Goal: Task Accomplishment & Management: Complete application form

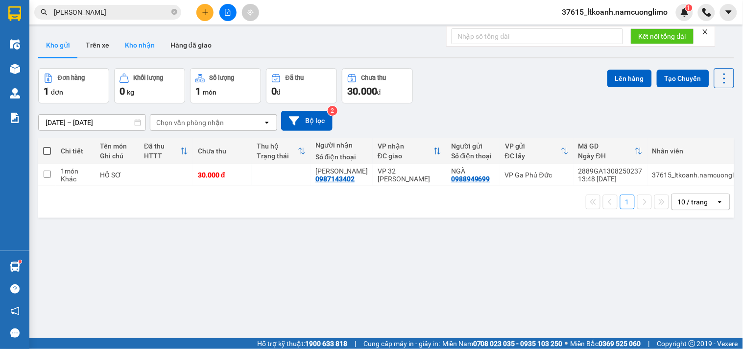
drag, startPoint x: 149, startPoint y: 38, endPoint x: 144, endPoint y: 52, distance: 14.7
click at [148, 38] on button "Kho nhận" at bounding box center [140, 45] width 46 height 24
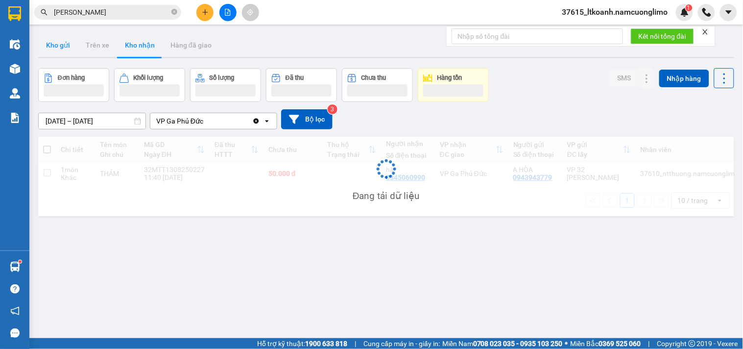
click at [58, 45] on button "Kho gửi" at bounding box center [58, 45] width 40 height 24
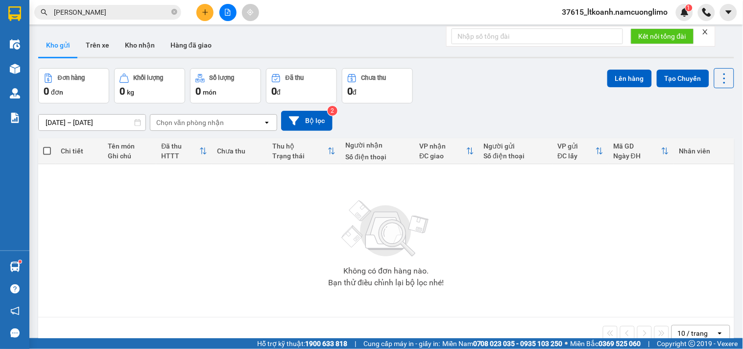
click at [208, 6] on button at bounding box center [204, 12] width 17 height 17
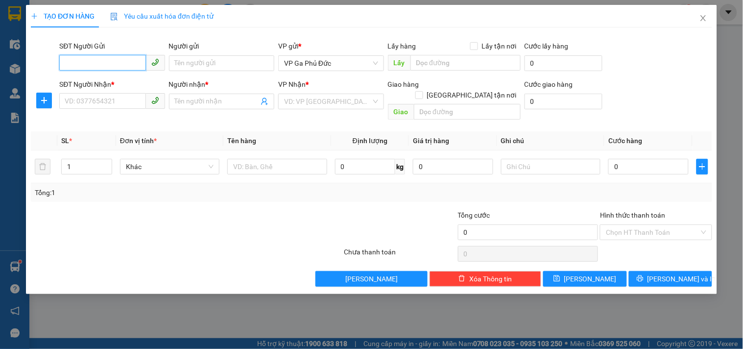
click at [120, 57] on input "SĐT Người Gửi" at bounding box center [102, 63] width 86 height 16
click at [84, 85] on div "0839580568 - quang" at bounding box center [112, 82] width 94 height 11
type input "0839580568"
type input "quang"
type input "0839580568"
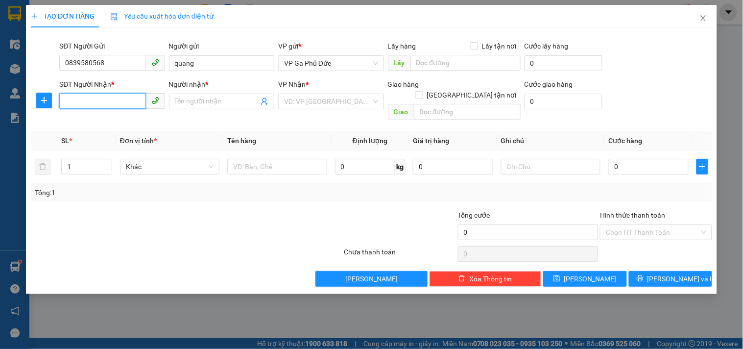
click at [109, 104] on input "SĐT Người Nhận *" at bounding box center [102, 101] width 86 height 16
click at [116, 121] on div "0368180363 - c năm" at bounding box center [112, 121] width 94 height 11
type input "0368180363"
type input "c năm"
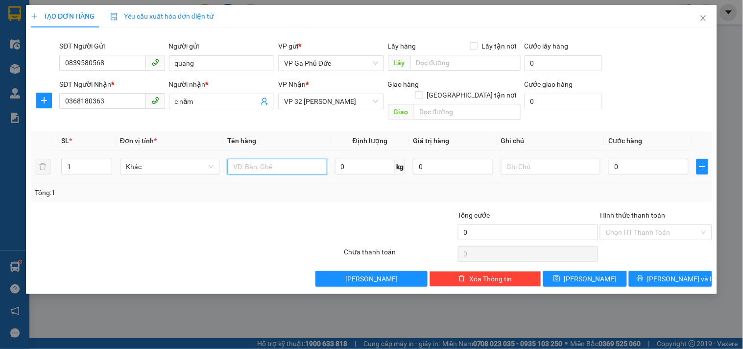
click at [256, 160] on input "text" at bounding box center [276, 167] width 99 height 16
type input "HỒ SƠ"
click at [633, 159] on input "0" at bounding box center [648, 167] width 80 height 16
type input "3"
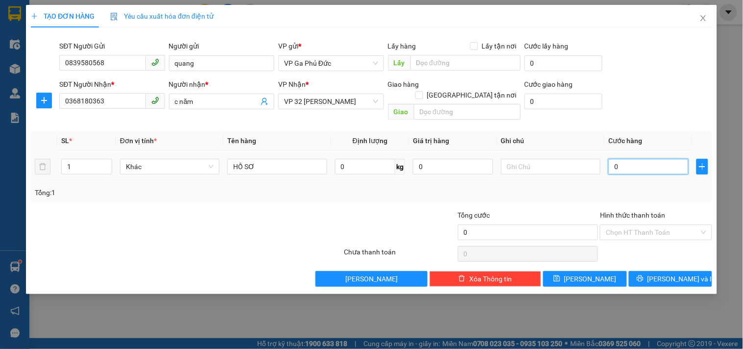
type input "3"
type input "30"
type input "30.000"
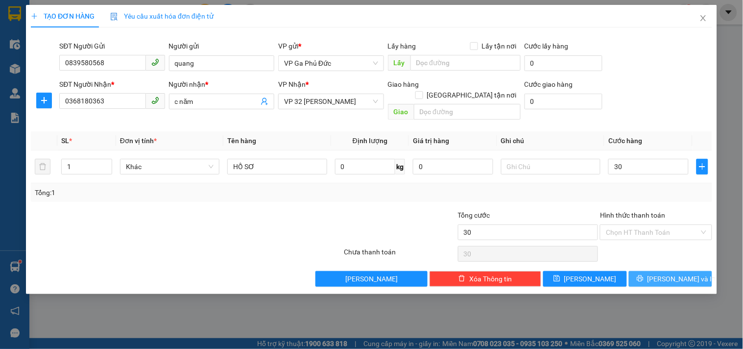
type input "30.000"
click at [686, 273] on span "[PERSON_NAME] và In" at bounding box center [682, 278] width 69 height 11
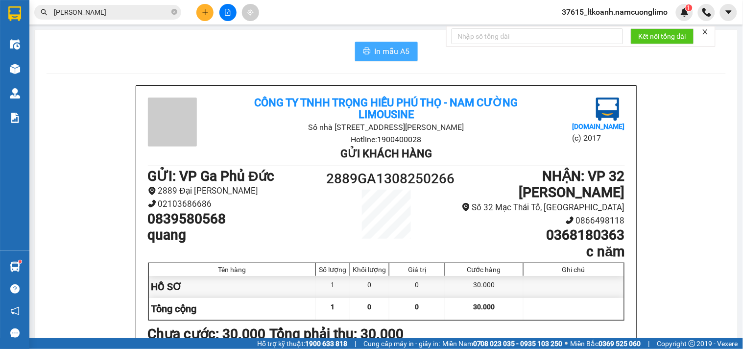
click at [387, 47] on span "In mẫu A5" at bounding box center [392, 51] width 35 height 12
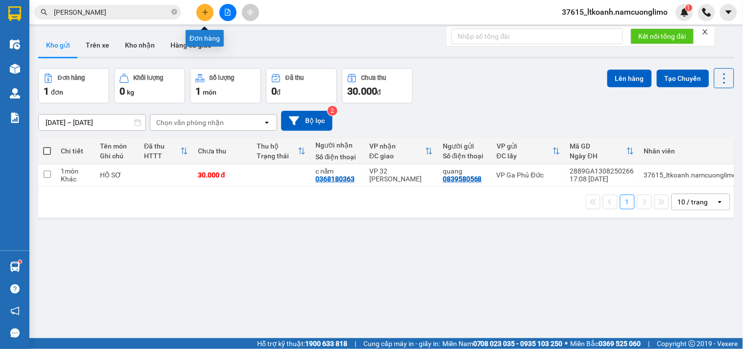
click at [201, 11] on button at bounding box center [204, 12] width 17 height 17
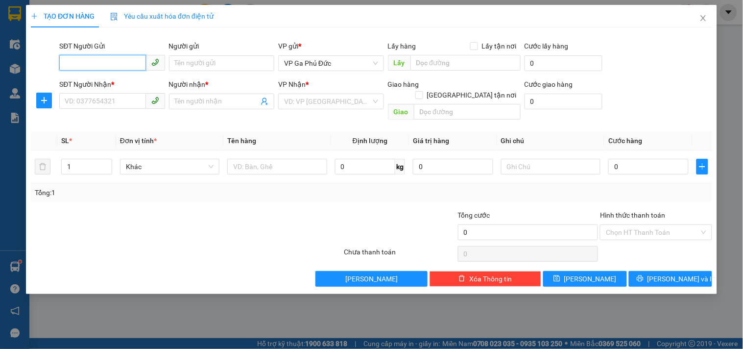
click at [114, 64] on input "SĐT Người Gửi" at bounding box center [102, 63] width 86 height 16
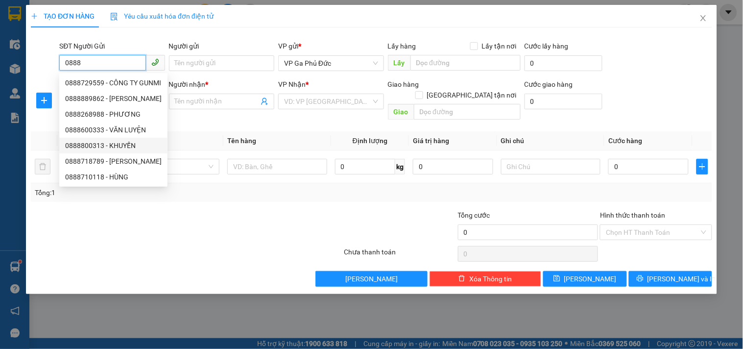
drag, startPoint x: 135, startPoint y: 144, endPoint x: 125, endPoint y: 142, distance: 10.0
click at [134, 144] on div "0888800313 - KHUYẾN" at bounding box center [113, 145] width 96 height 11
type input "0888800313"
type input "KHUYẾN"
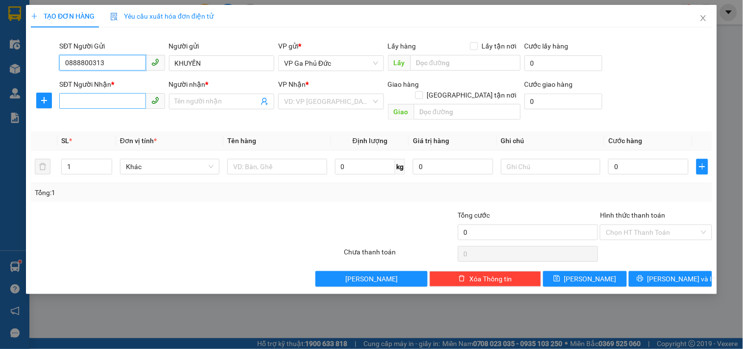
type input "0888800313"
drag, startPoint x: 93, startPoint y: 103, endPoint x: 97, endPoint y: 86, distance: 18.1
click at [93, 97] on input "SĐT Người Nhận *" at bounding box center [102, 101] width 86 height 16
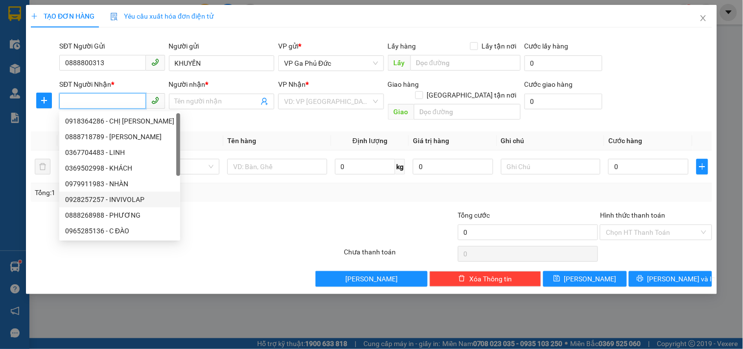
click at [135, 199] on div "0928257257 - INVIVOLAP" at bounding box center [119, 199] width 109 height 11
type input "0928257257"
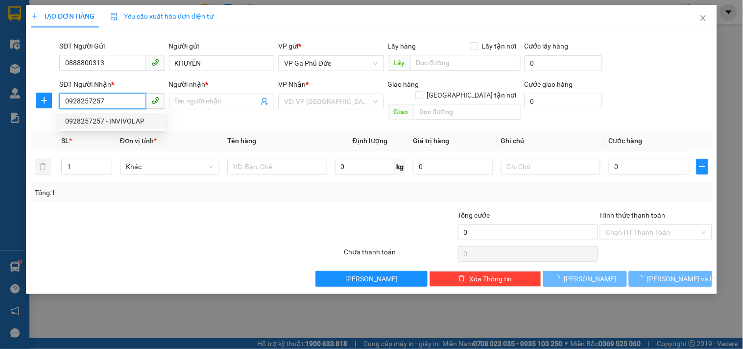
type input "INVIVOLAP"
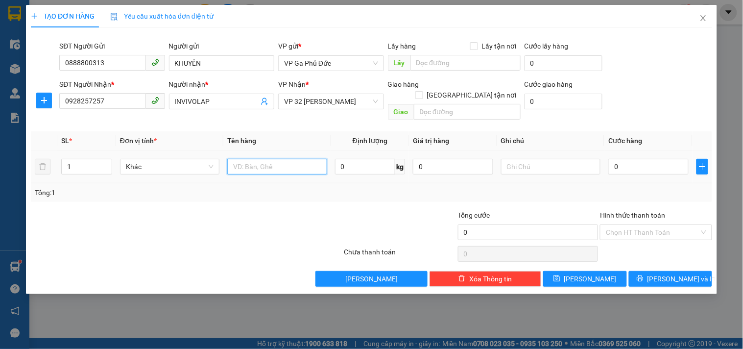
click at [281, 159] on input "text" at bounding box center [276, 167] width 99 height 16
type input "MẪU"
click at [637, 159] on input "0" at bounding box center [648, 167] width 80 height 16
type input "3"
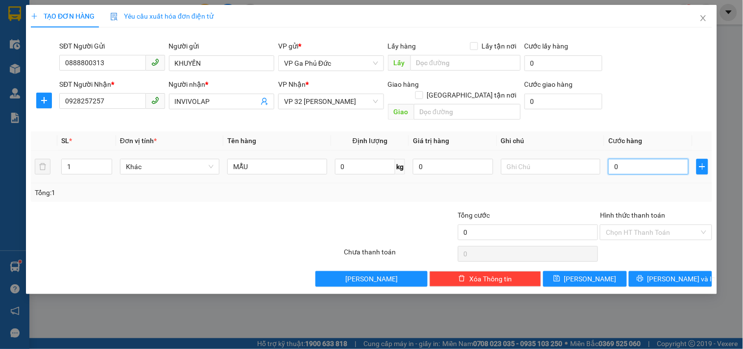
type input "3"
type input "30"
type input "30.000"
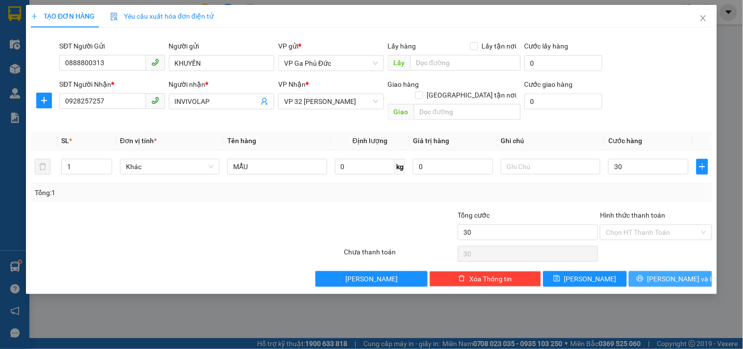
type input "30.000"
drag, startPoint x: 673, startPoint y: 266, endPoint x: 670, endPoint y: 261, distance: 6.1
click at [673, 273] on span "[PERSON_NAME] và In" at bounding box center [682, 278] width 69 height 11
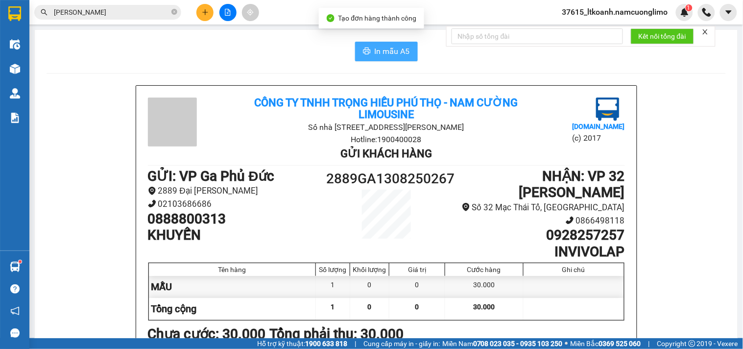
click at [387, 46] on span "In mẫu A5" at bounding box center [392, 51] width 35 height 12
